Goal: Information Seeking & Learning: Learn about a topic

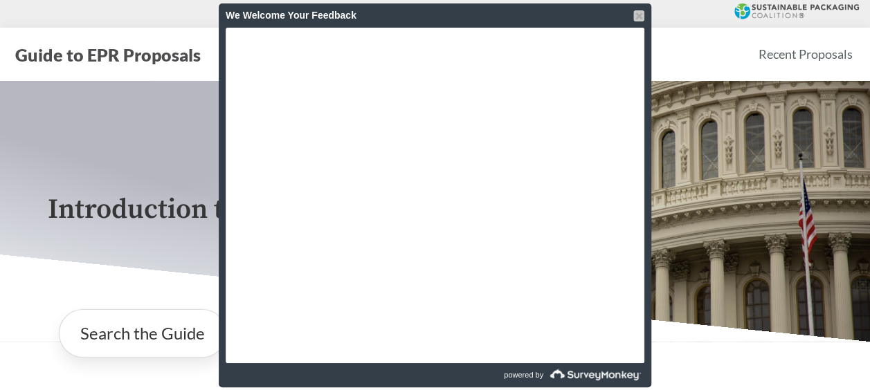
click at [638, 15] on div at bounding box center [638, 15] width 11 height 11
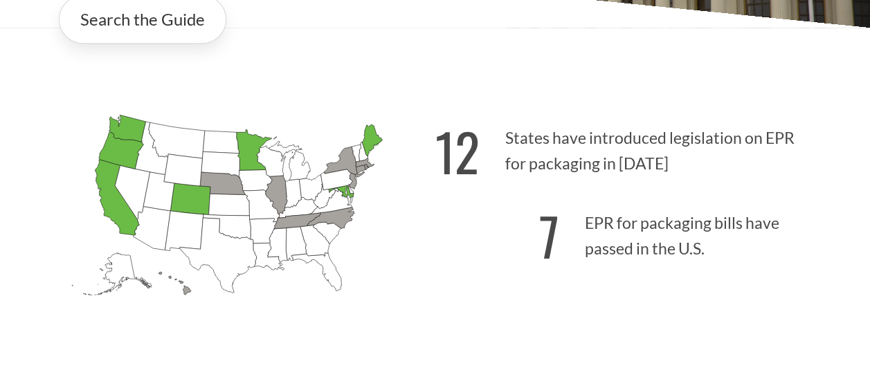
scroll to position [208, 0]
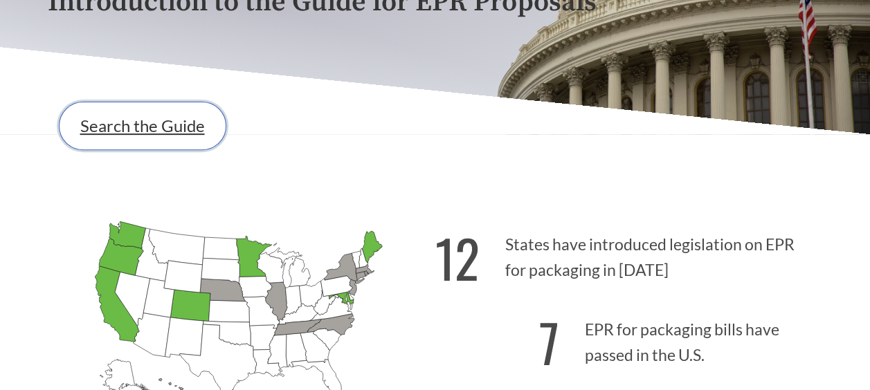
click at [167, 129] on link "Search the Guide" at bounding box center [142, 126] width 167 height 48
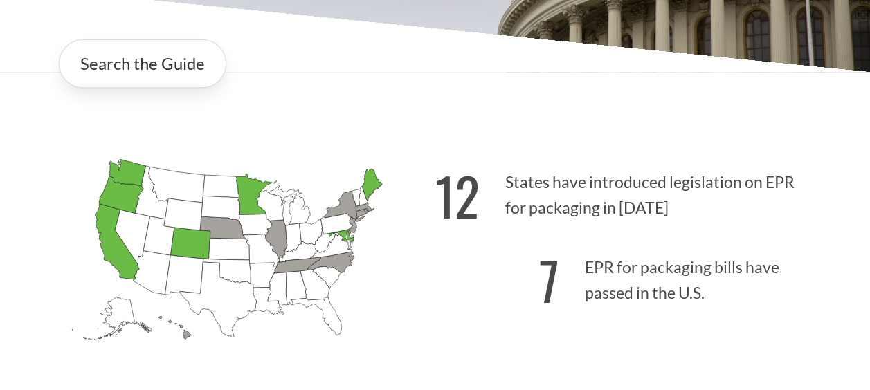
scroll to position [277, 0]
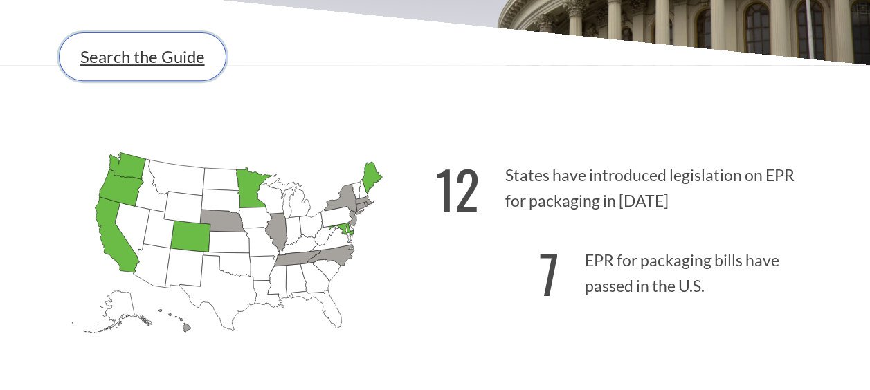
click at [199, 79] on link "Search the Guide" at bounding box center [142, 57] width 167 height 48
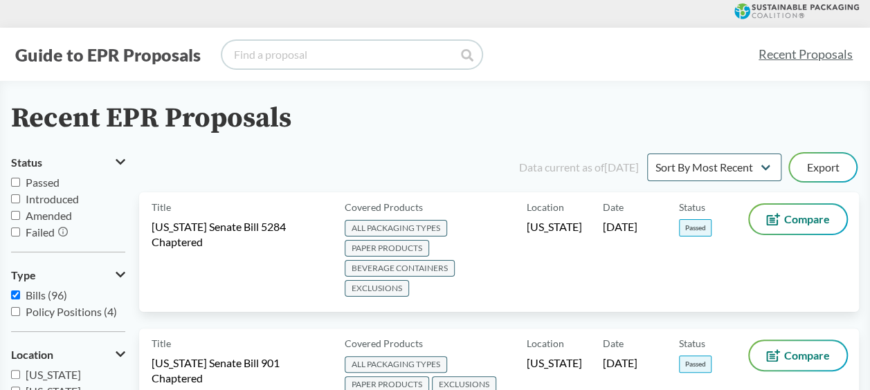
click at [301, 58] on input "search" at bounding box center [351, 55] width 259 height 28
type input "stumptown coffee"
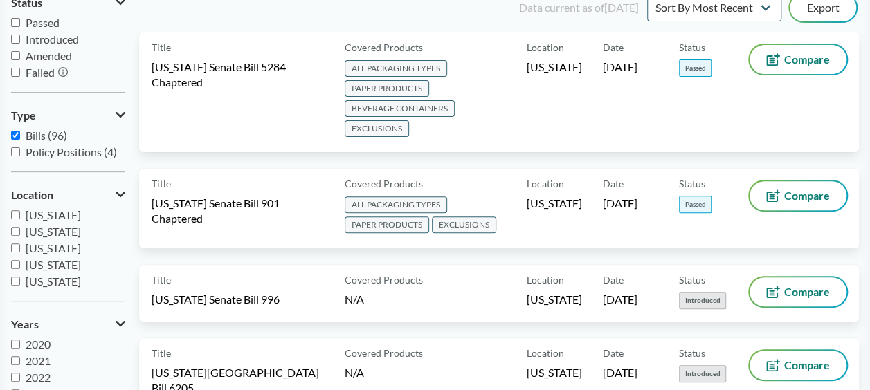
scroll to position [138, 0]
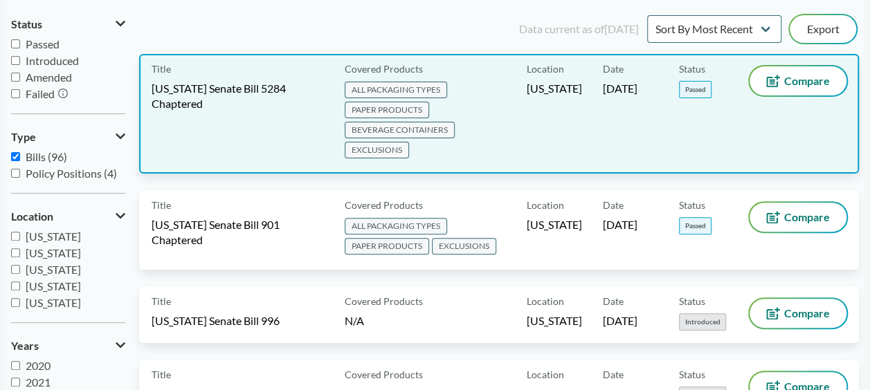
click at [438, 91] on span "ALL PACKAGING TYPES" at bounding box center [396, 90] width 102 height 17
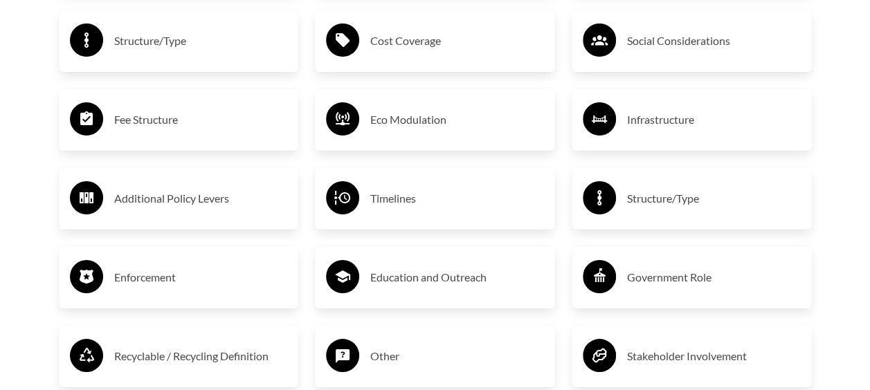
scroll to position [2381, 0]
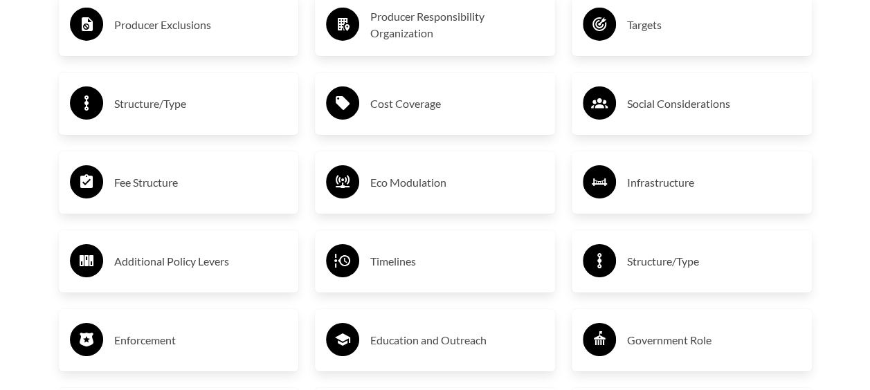
click at [392, 263] on h3 "Timelines" at bounding box center [457, 261] width 174 height 22
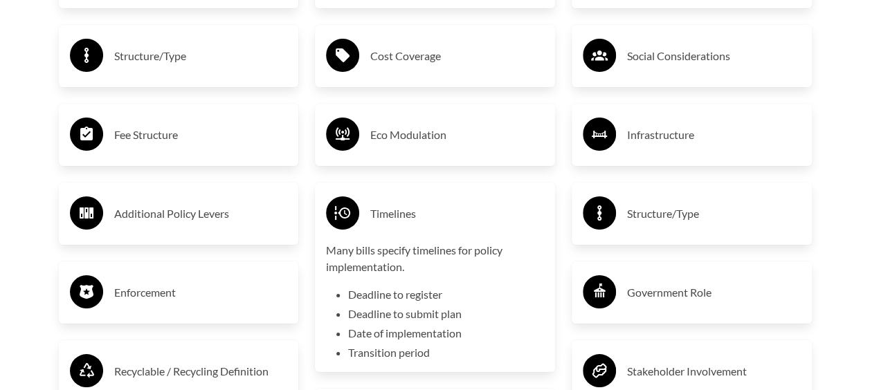
scroll to position [2451, 0]
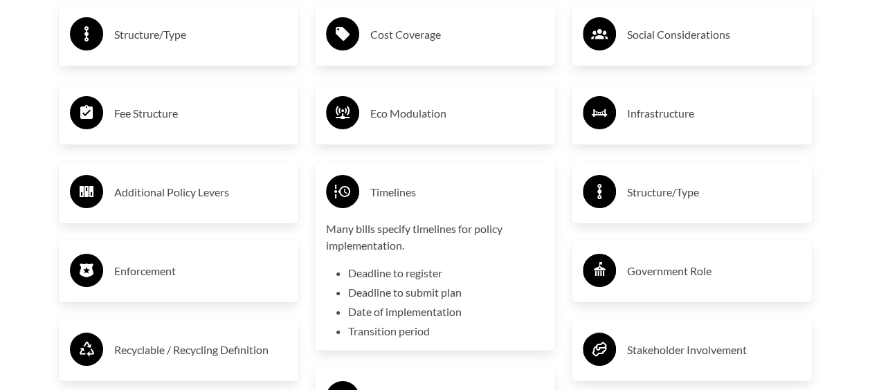
click at [366, 192] on div "Timelines" at bounding box center [435, 192] width 218 height 40
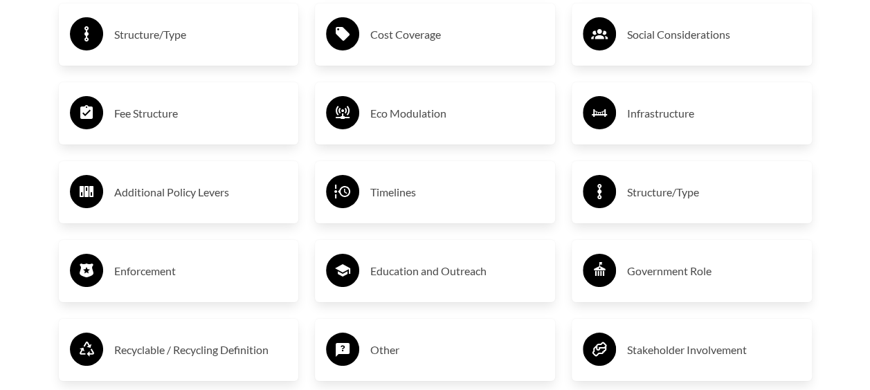
click at [366, 192] on div "Timelines" at bounding box center [435, 192] width 218 height 40
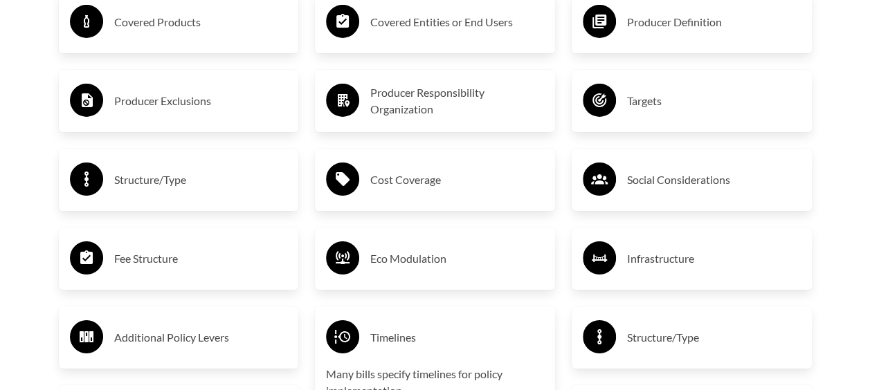
scroll to position [2381, 0]
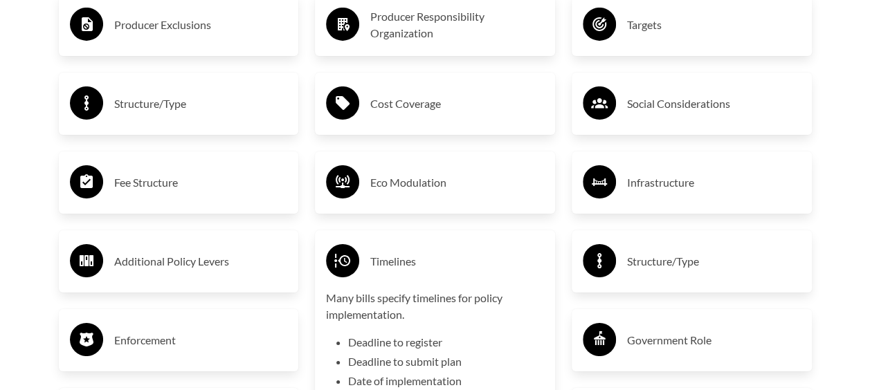
click at [142, 183] on h3 "Fee Structure" at bounding box center [201, 183] width 174 height 22
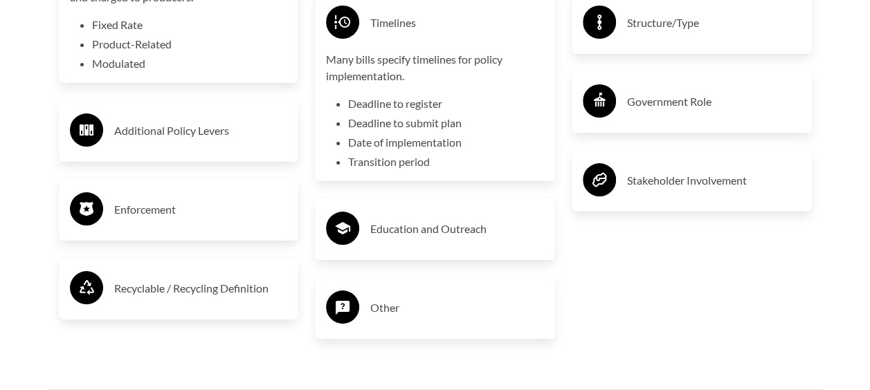
scroll to position [2658, 0]
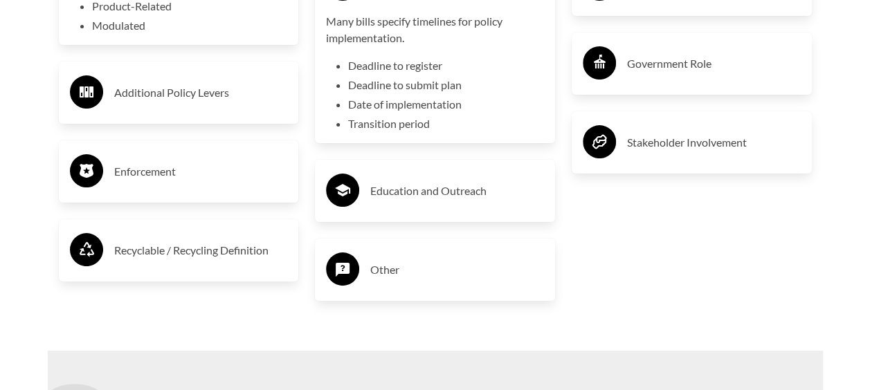
click at [142, 183] on h3 "Enforcement" at bounding box center [201, 172] width 174 height 22
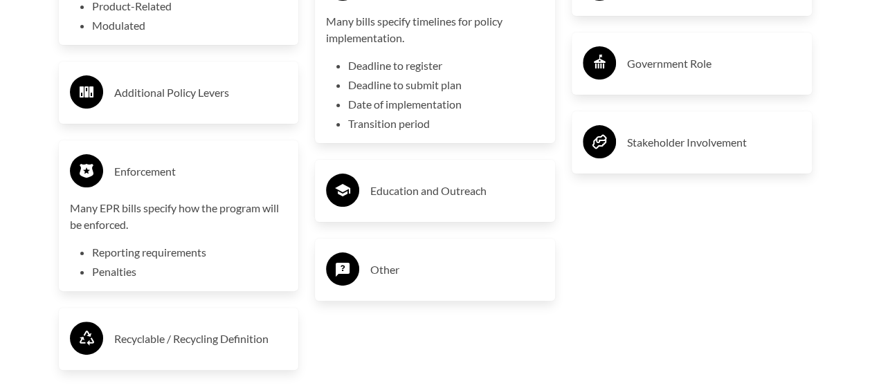
click at [181, 97] on h3 "Additional Policy Levers" at bounding box center [201, 93] width 174 height 22
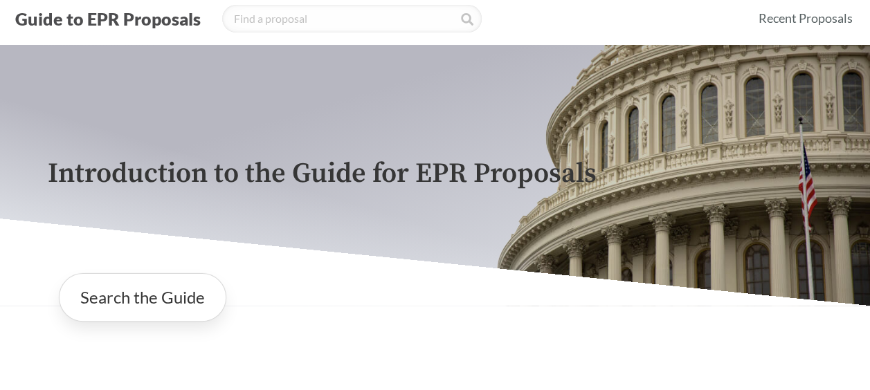
scroll to position [0, 0]
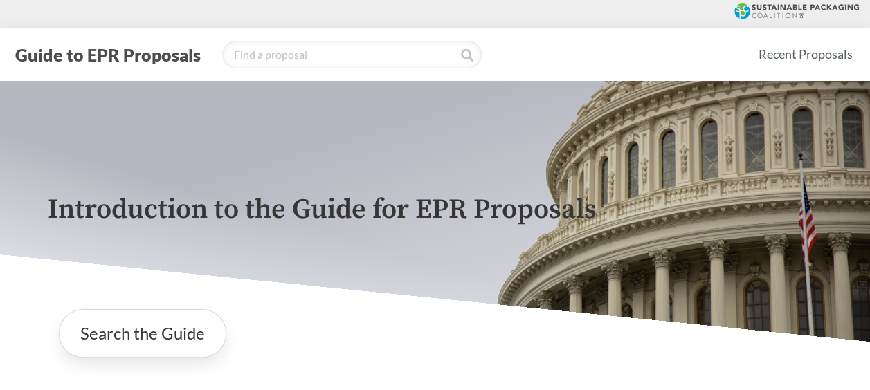
click at [767, 14] on icon at bounding box center [796, 11] width 125 height 16
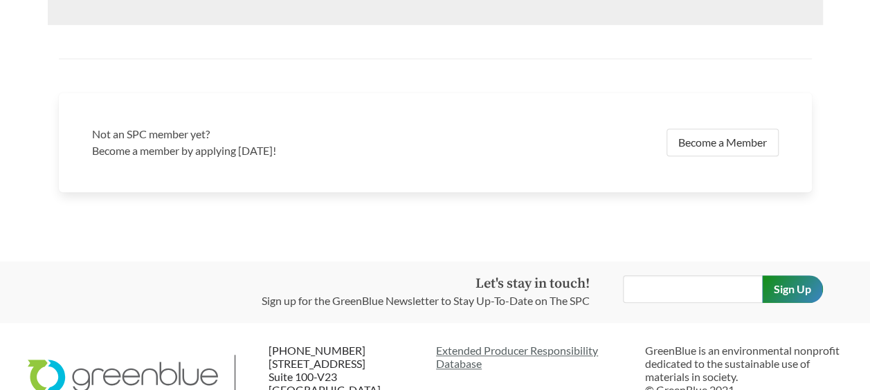
scroll to position [3073, 0]
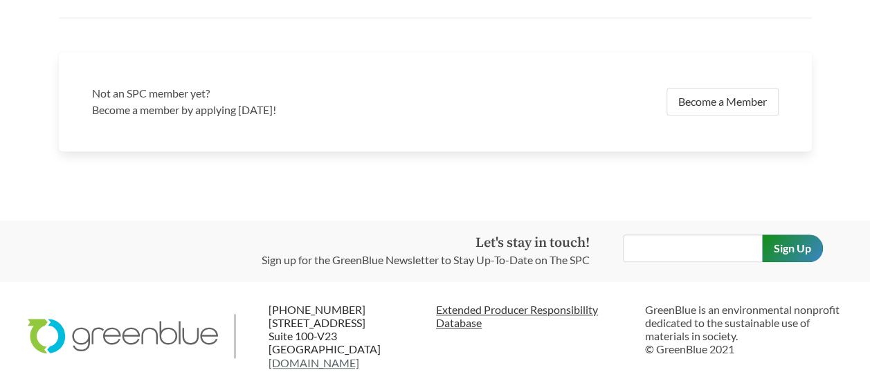
click at [443, 322] on link "Extended Producer Responsibility Database" at bounding box center [535, 316] width 198 height 26
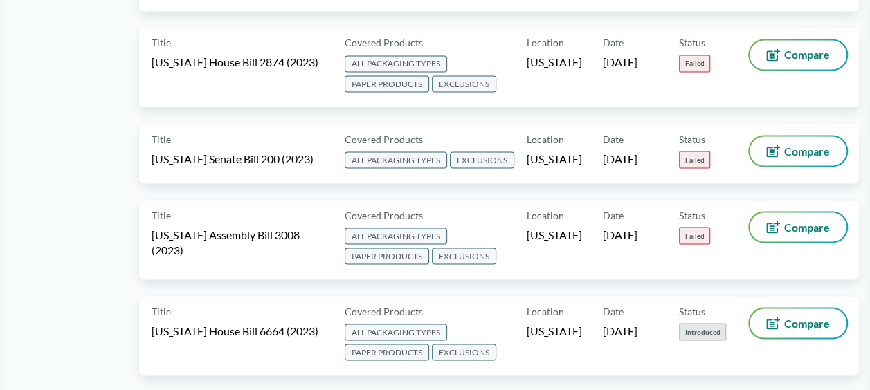
scroll to position [3875, 0]
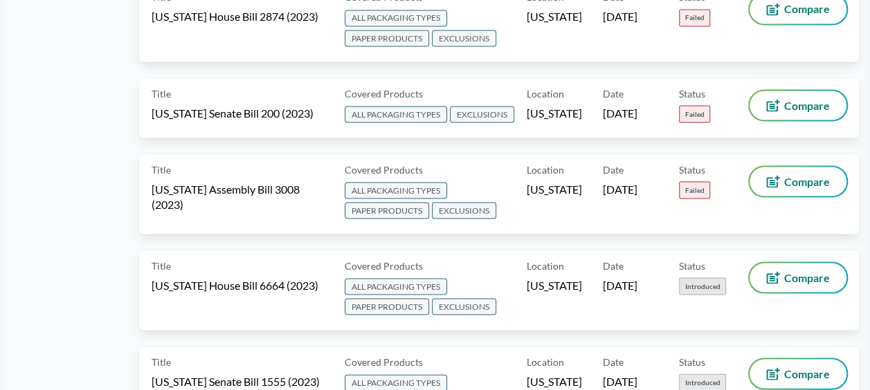
drag, startPoint x: 869, startPoint y: 174, endPoint x: 876, endPoint y: 219, distance: 45.5
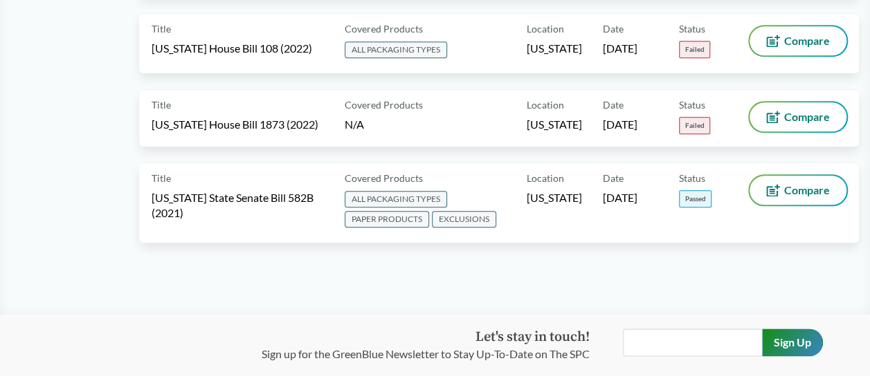
scroll to position [8505, 0]
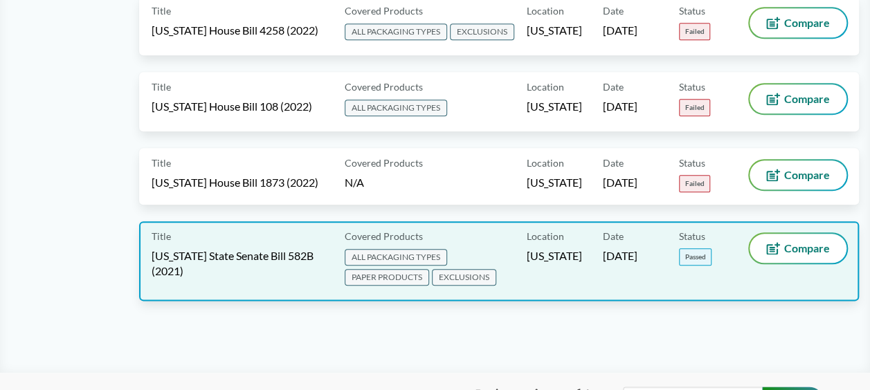
click at [289, 248] on span "[US_STATE] State Senate Bill 582B (2021)" at bounding box center [240, 263] width 176 height 30
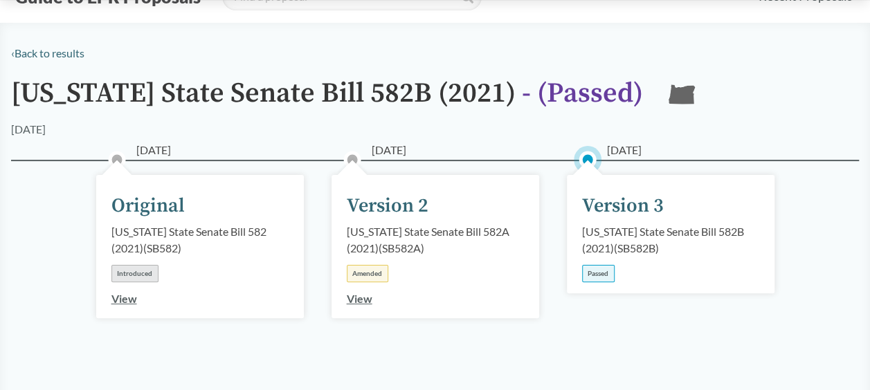
scroll to position [138, 0]
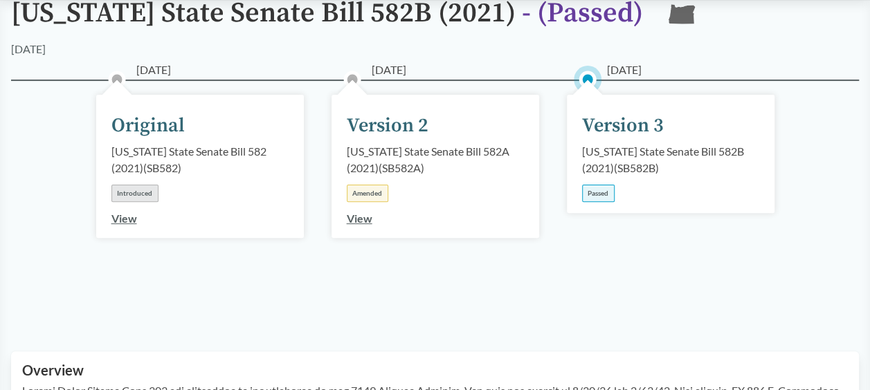
click at [126, 221] on link "View" at bounding box center [124, 218] width 26 height 13
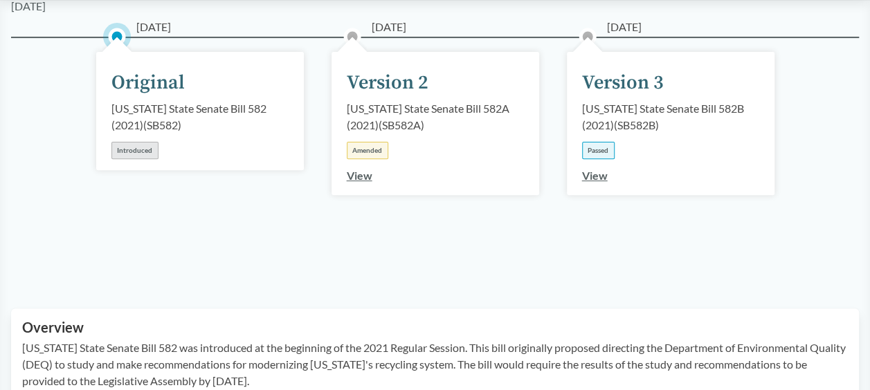
scroll to position [208, 0]
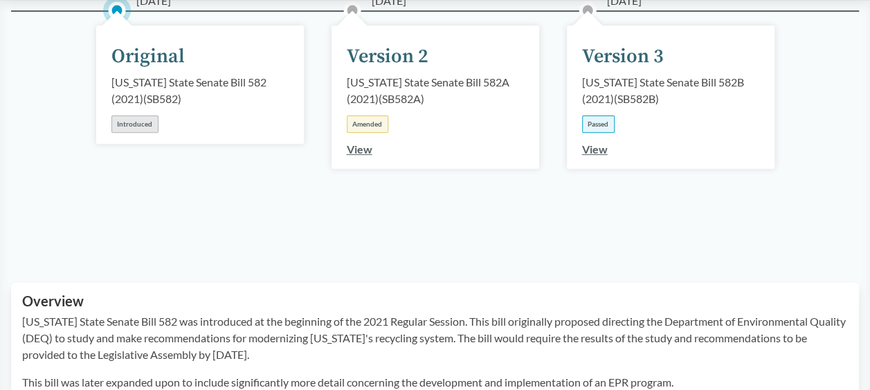
click at [592, 152] on link "View" at bounding box center [595, 149] width 26 height 13
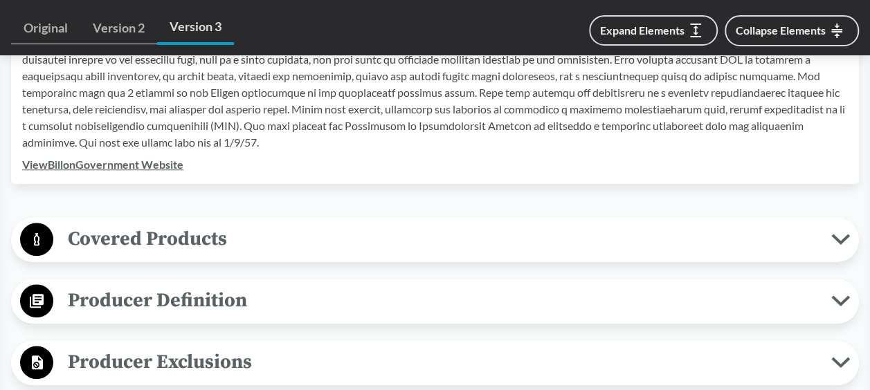
scroll to position [484, 0]
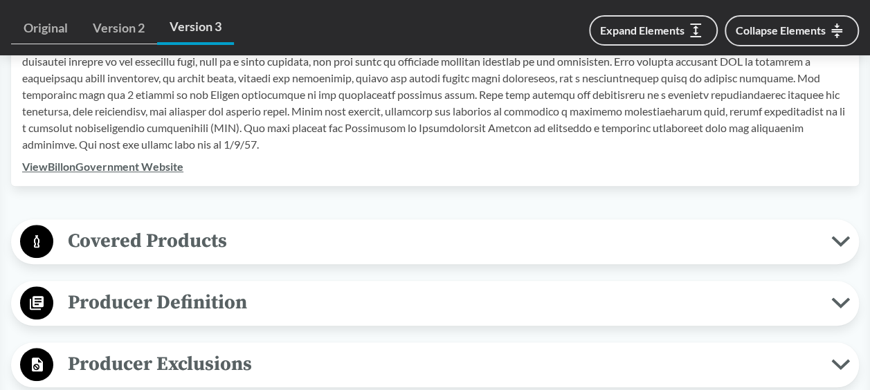
click at [843, 239] on icon at bounding box center [840, 241] width 19 height 11
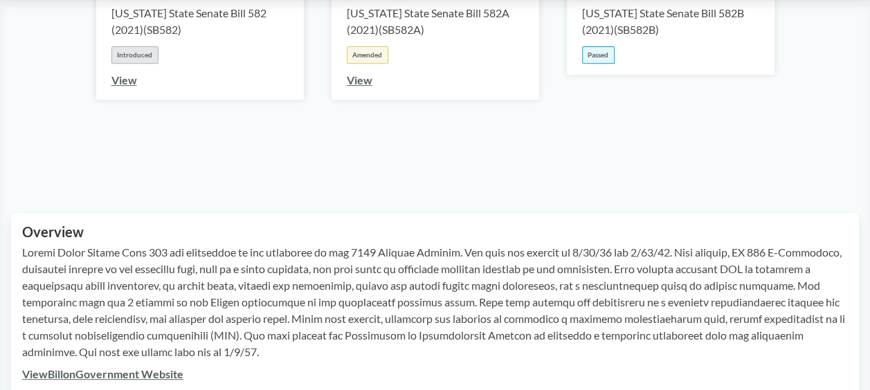
scroll to position [0, 0]
